Goal: Task Accomplishment & Management: Manage account settings

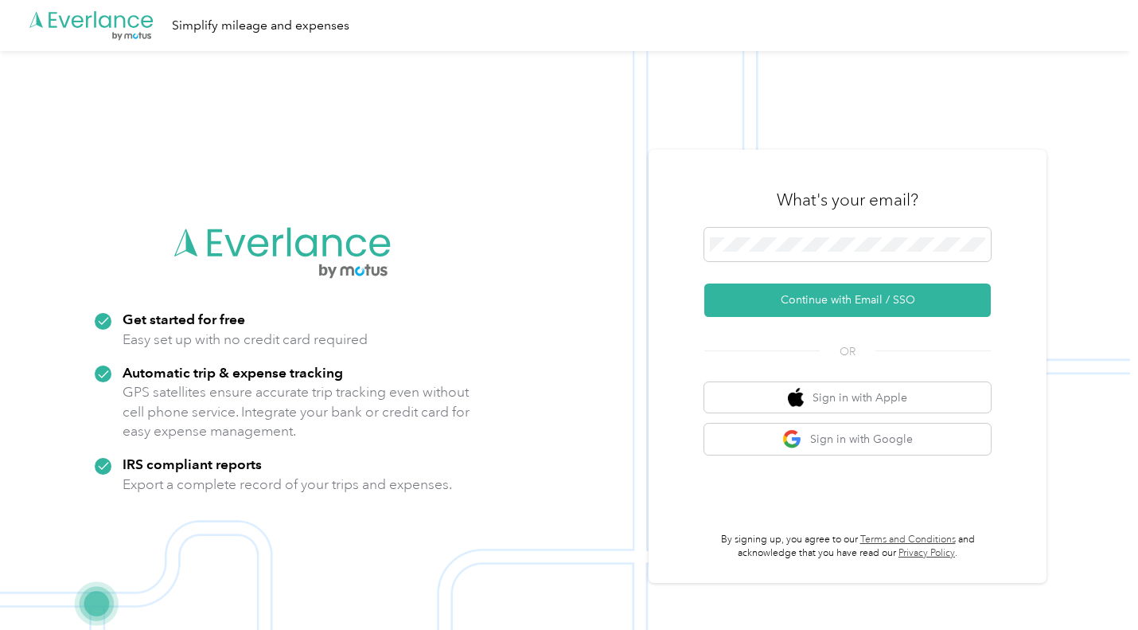
click at [787, 293] on button "Continue with Email / SSO" at bounding box center [847, 299] width 287 height 33
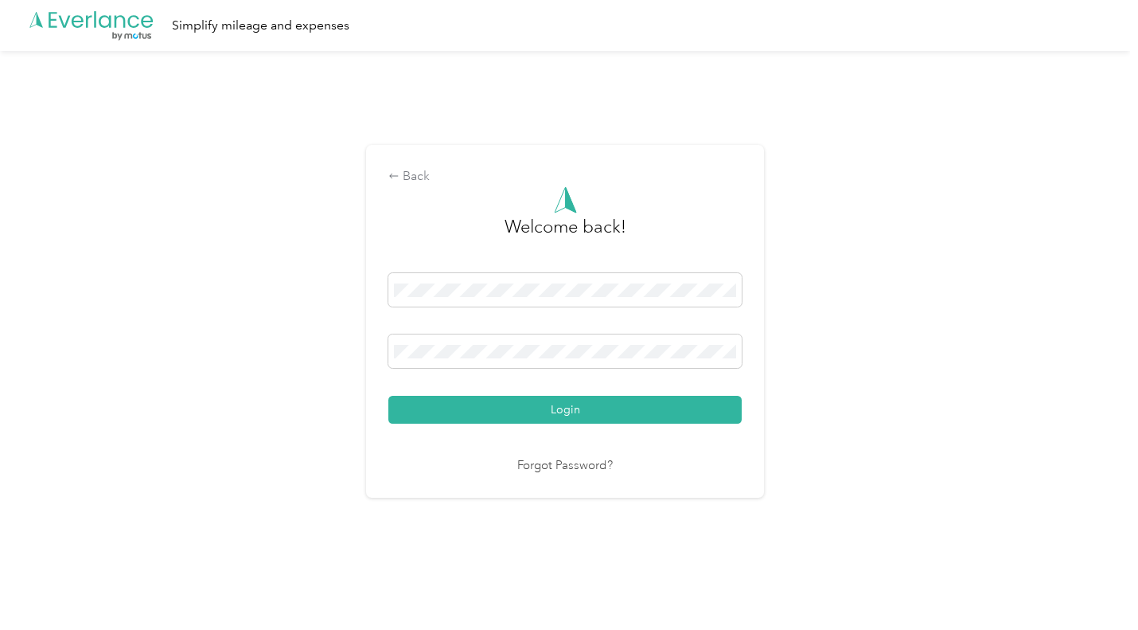
click at [497, 415] on button "Login" at bounding box center [564, 410] width 353 height 28
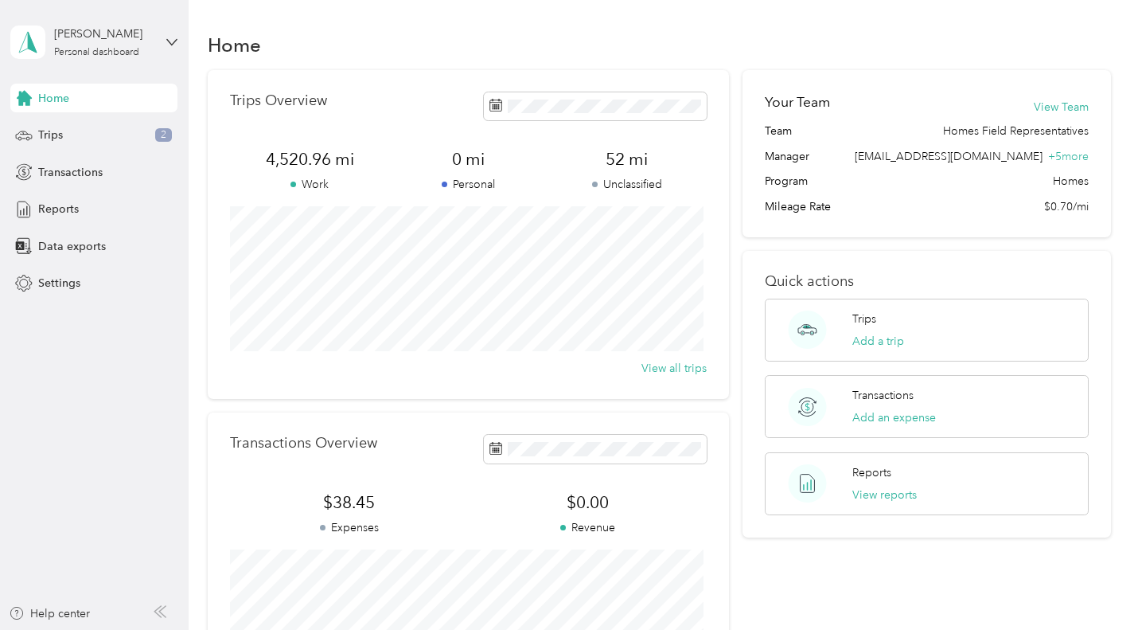
click at [62, 141] on span "Trips" at bounding box center [50, 135] width 25 height 17
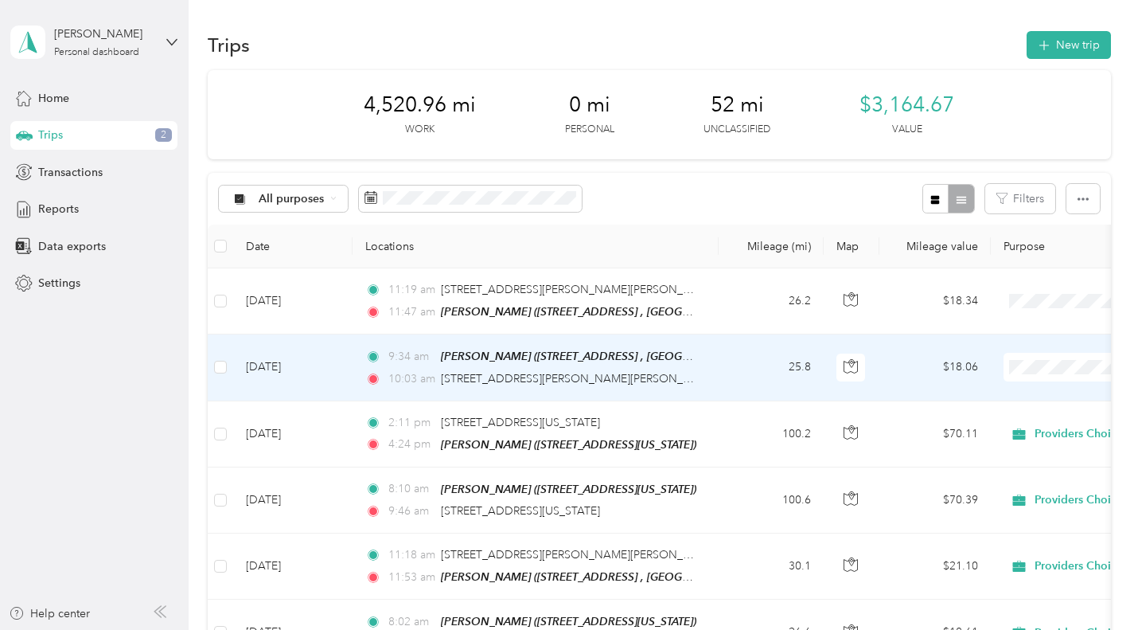
click at [735, 370] on td "25.8" at bounding box center [771, 367] width 105 height 66
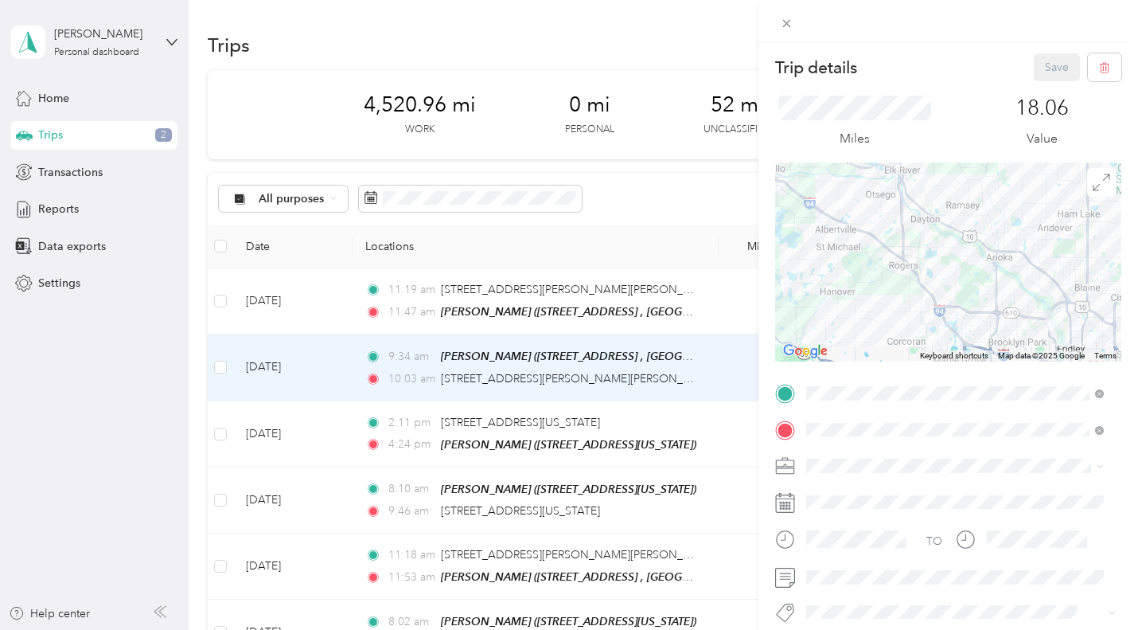
drag, startPoint x: 844, startPoint y: 489, endPoint x: 836, endPoint y: 510, distance: 22.5
click at [844, 490] on span "Providers Choice" at bounding box center [855, 492] width 86 height 14
click at [1041, 68] on button "Save" at bounding box center [1057, 67] width 46 height 28
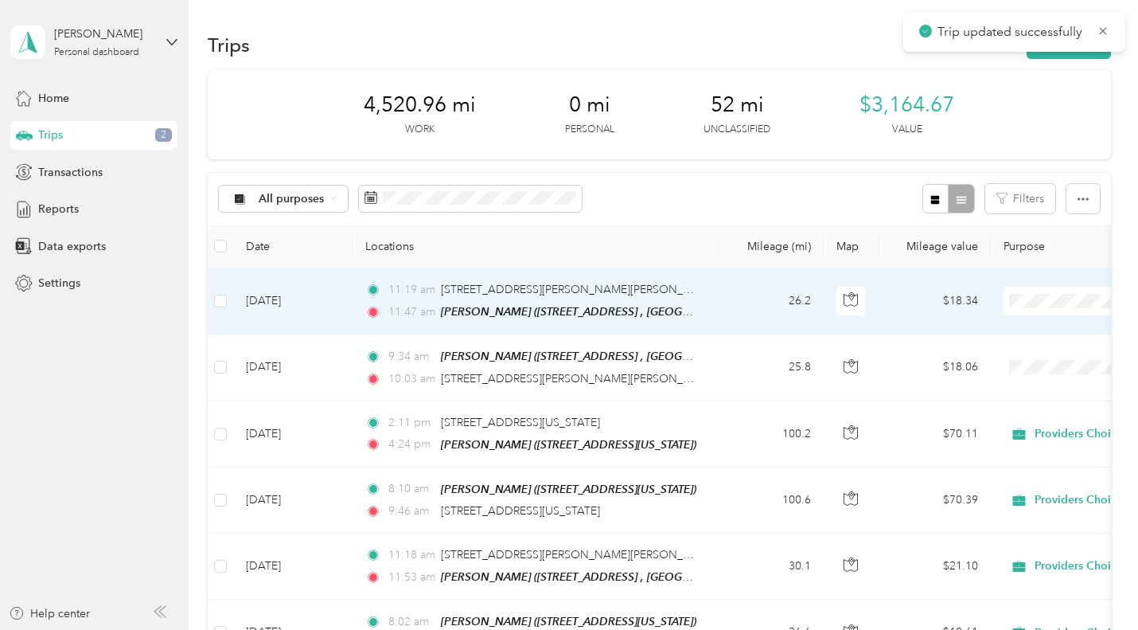
click at [745, 292] on td "26.2" at bounding box center [771, 301] width 105 height 66
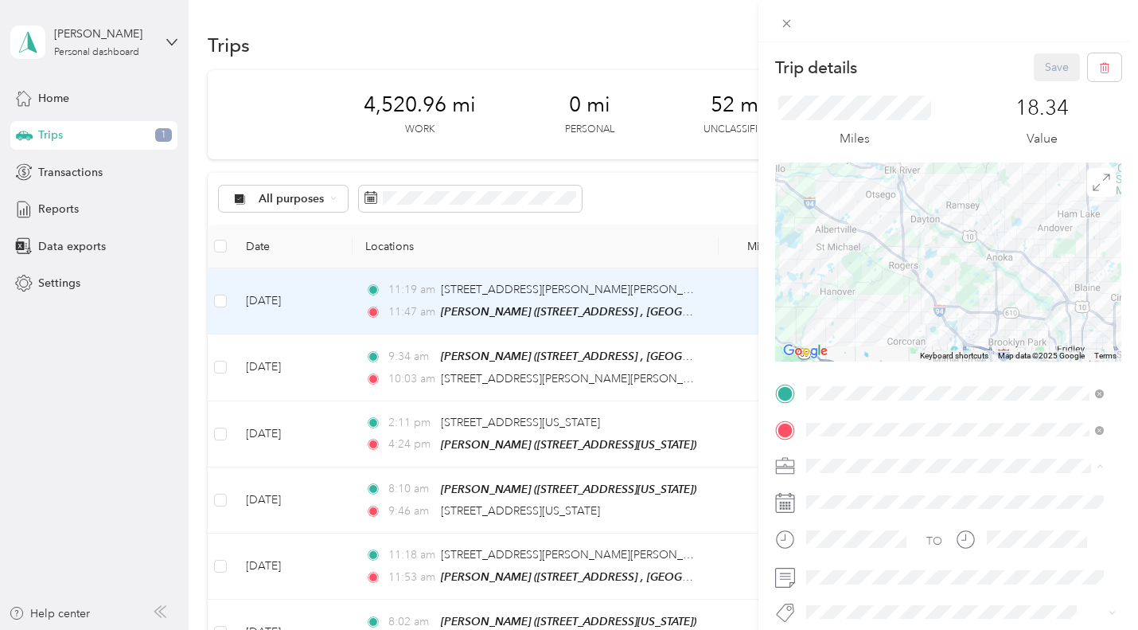
click at [844, 497] on div "Providers Choice" at bounding box center [955, 494] width 287 height 17
click at [1034, 72] on button "Save" at bounding box center [1057, 67] width 46 height 28
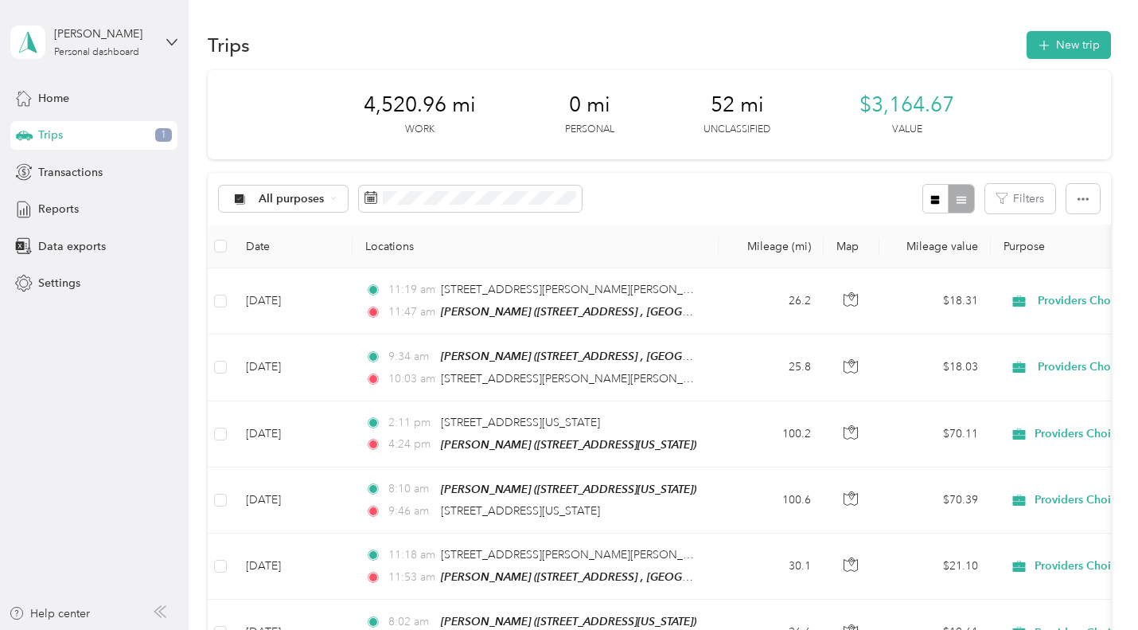
click at [41, 210] on span "Reports" at bounding box center [58, 209] width 41 height 17
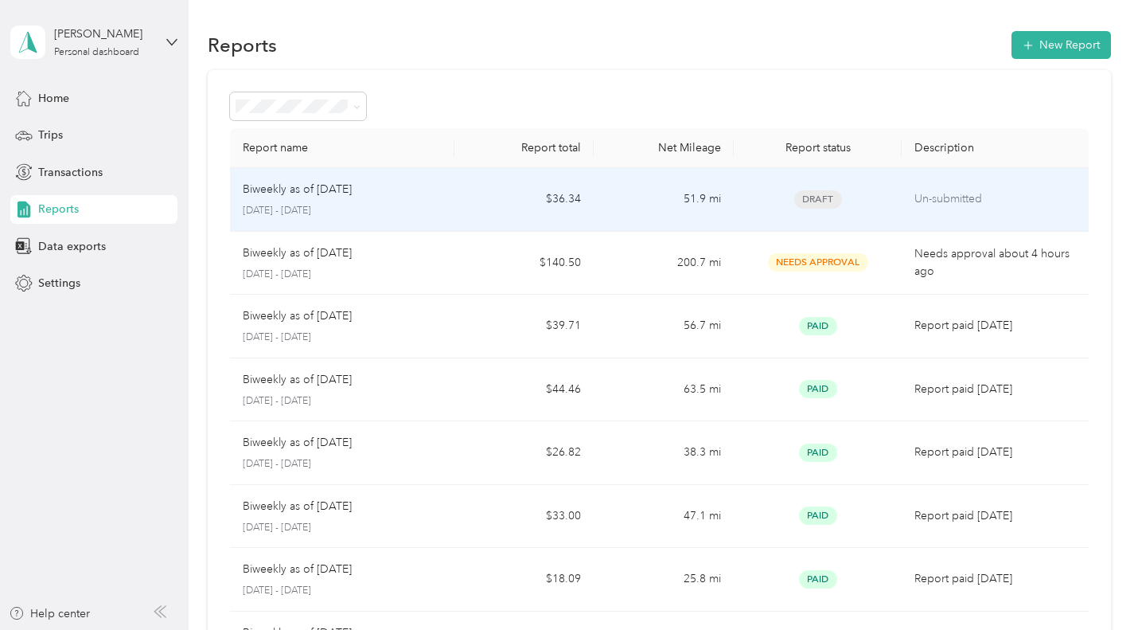
click at [447, 205] on td "Biweekly as of [DATE] [DATE] - [DATE]" at bounding box center [342, 200] width 224 height 64
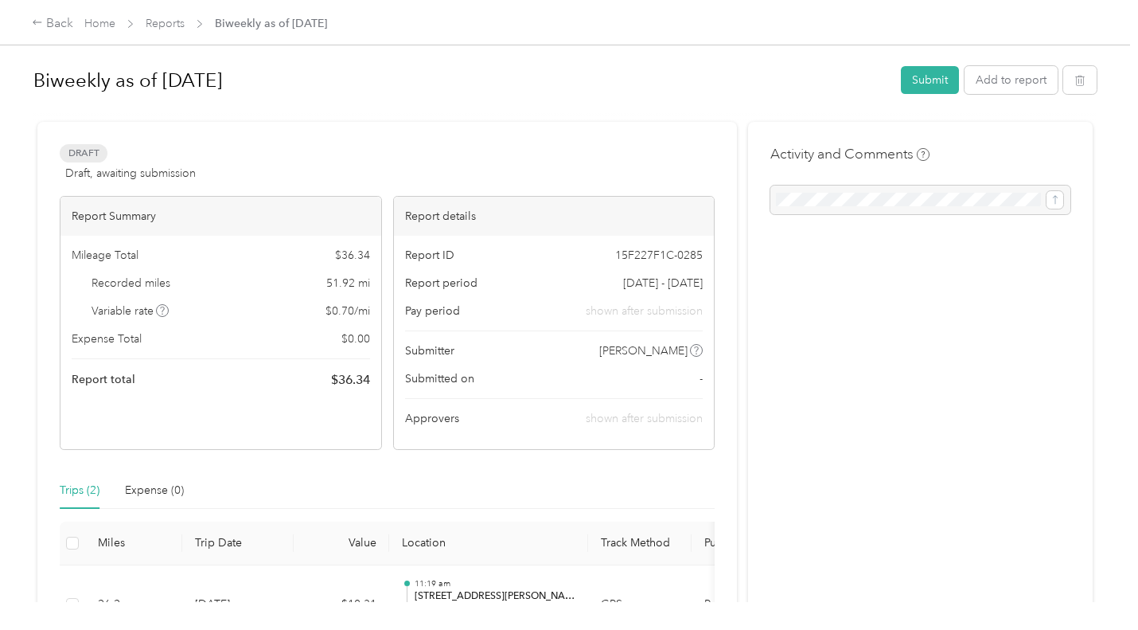
click at [880, 202] on div at bounding box center [920, 199] width 300 height 29
click at [919, 83] on button "Submit" at bounding box center [930, 80] width 58 height 28
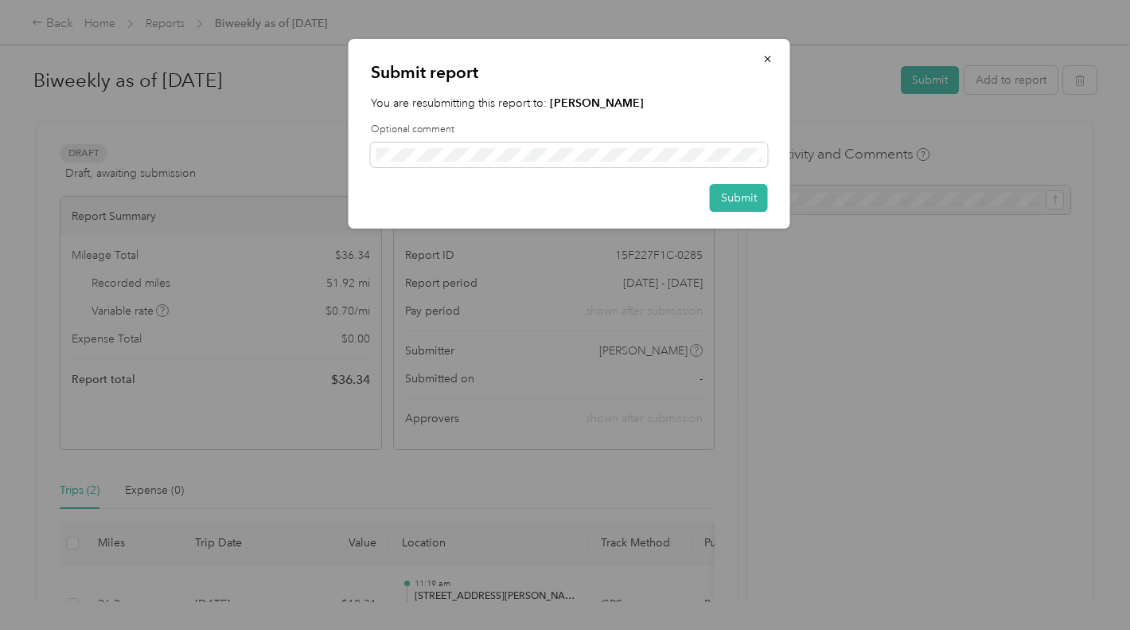
click at [755, 201] on button "Submit" at bounding box center [739, 198] width 58 height 28
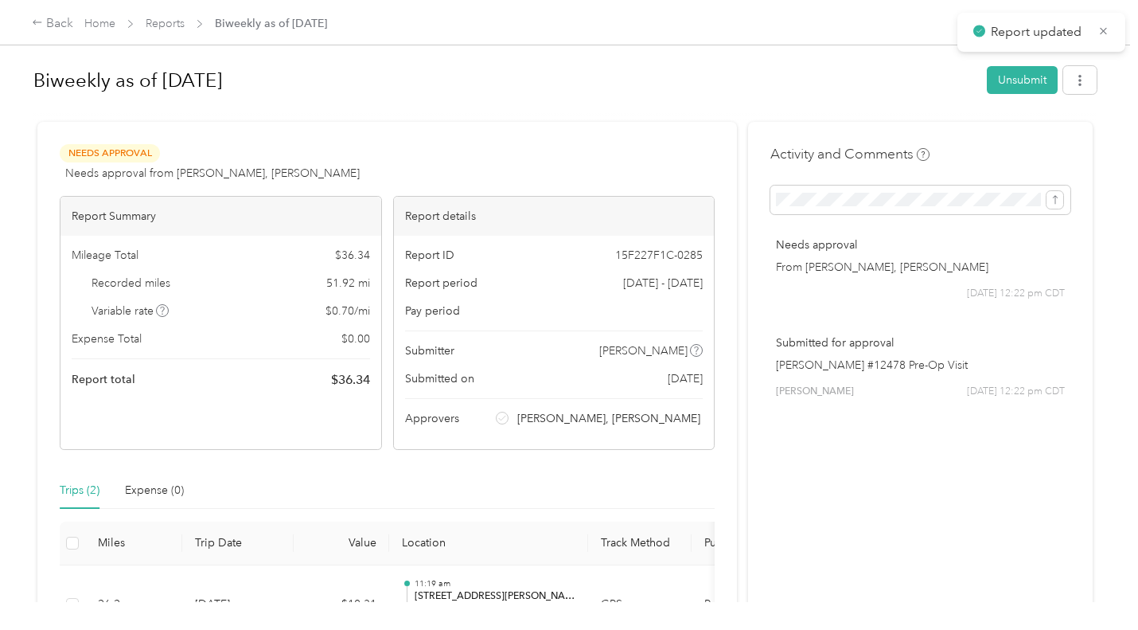
click at [49, 20] on div "Back" at bounding box center [52, 23] width 41 height 19
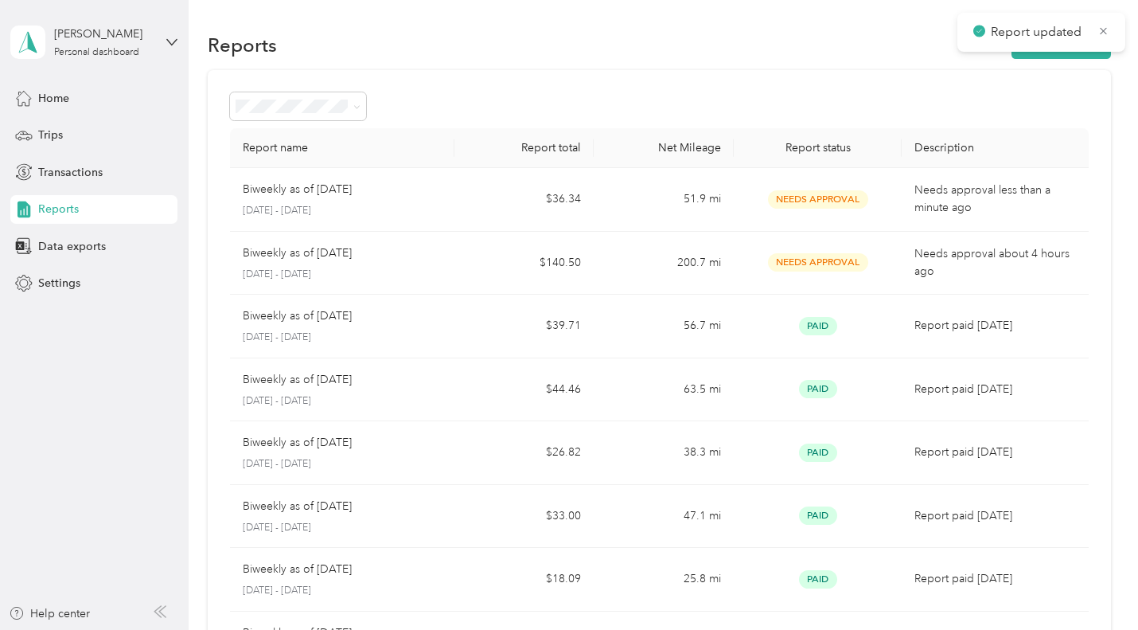
click at [66, 42] on div "[PERSON_NAME]" at bounding box center [103, 33] width 99 height 17
click at [57, 123] on div "Log out" at bounding box center [55, 131] width 61 height 17
